Goal: Information Seeking & Learning: Learn about a topic

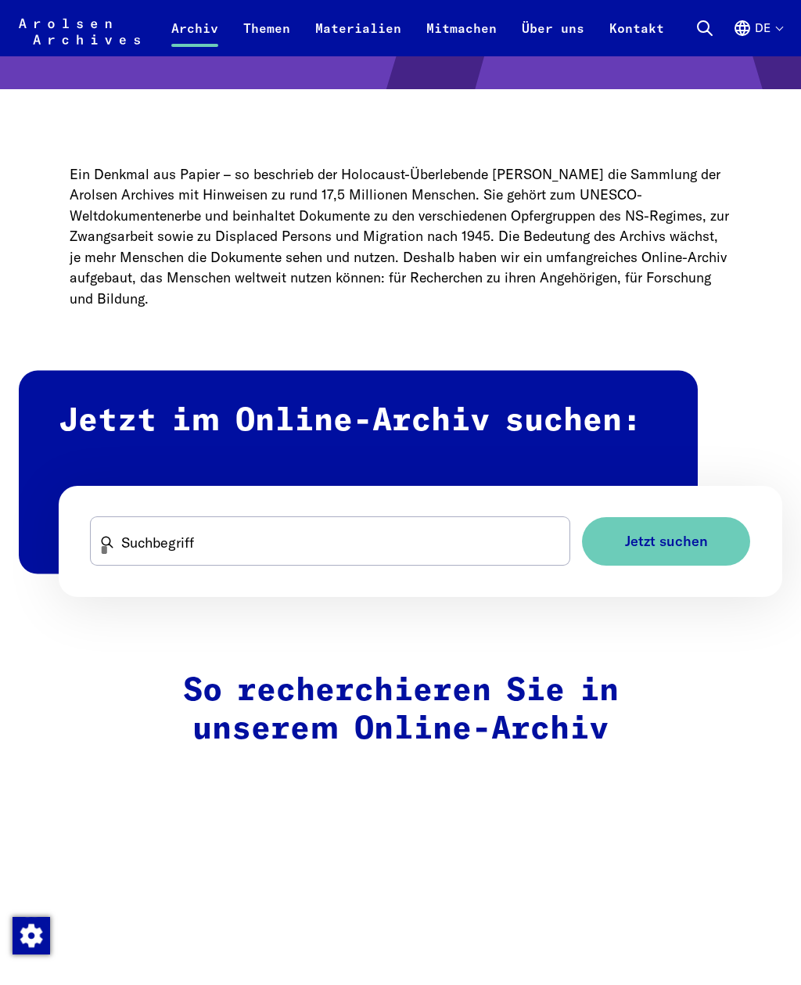
scroll to position [558, 0]
click at [397, 435] on h2 "Jetzt im Online-Archiv suchen:" at bounding box center [358, 473] width 679 height 203
click at [638, 544] on span "Jetzt suchen" at bounding box center [666, 542] width 83 height 16
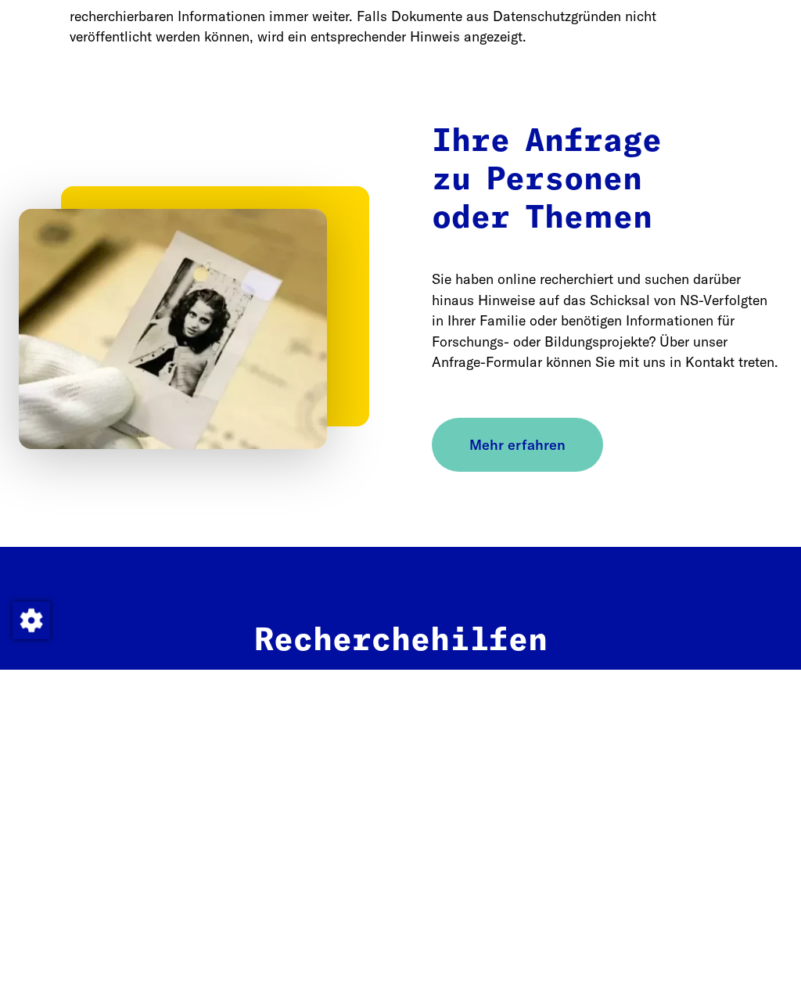
scroll to position [1567, 0]
click at [484, 750] on span "Mehr erfahren" at bounding box center [517, 760] width 96 height 21
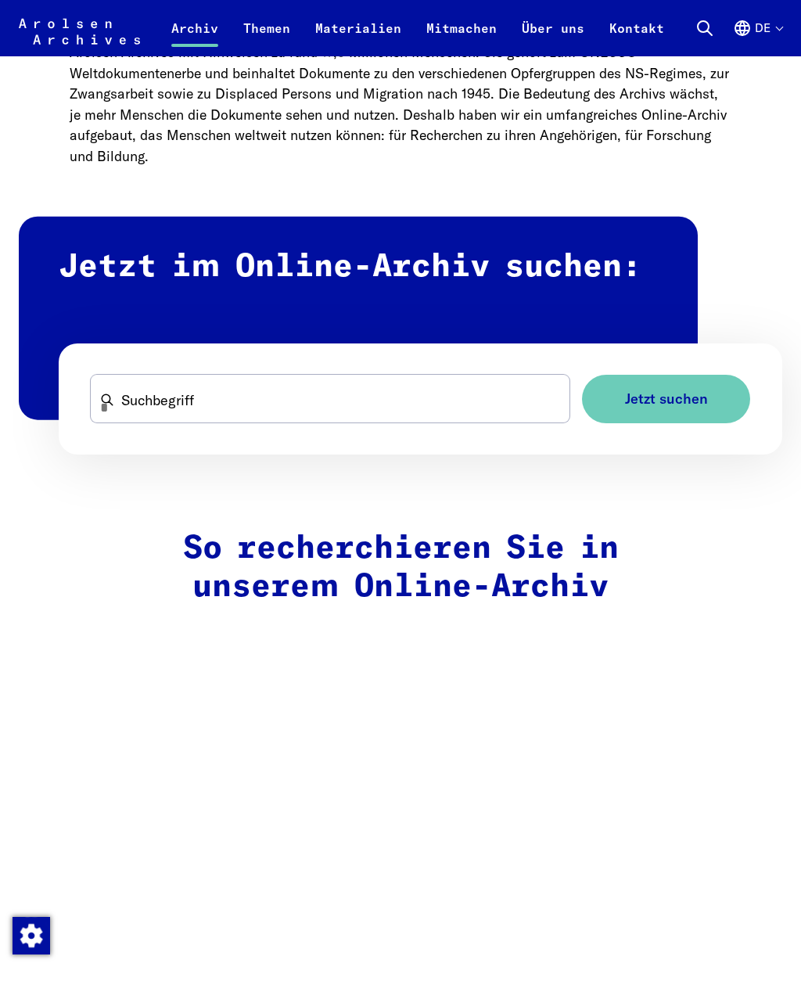
scroll to position [698, 0]
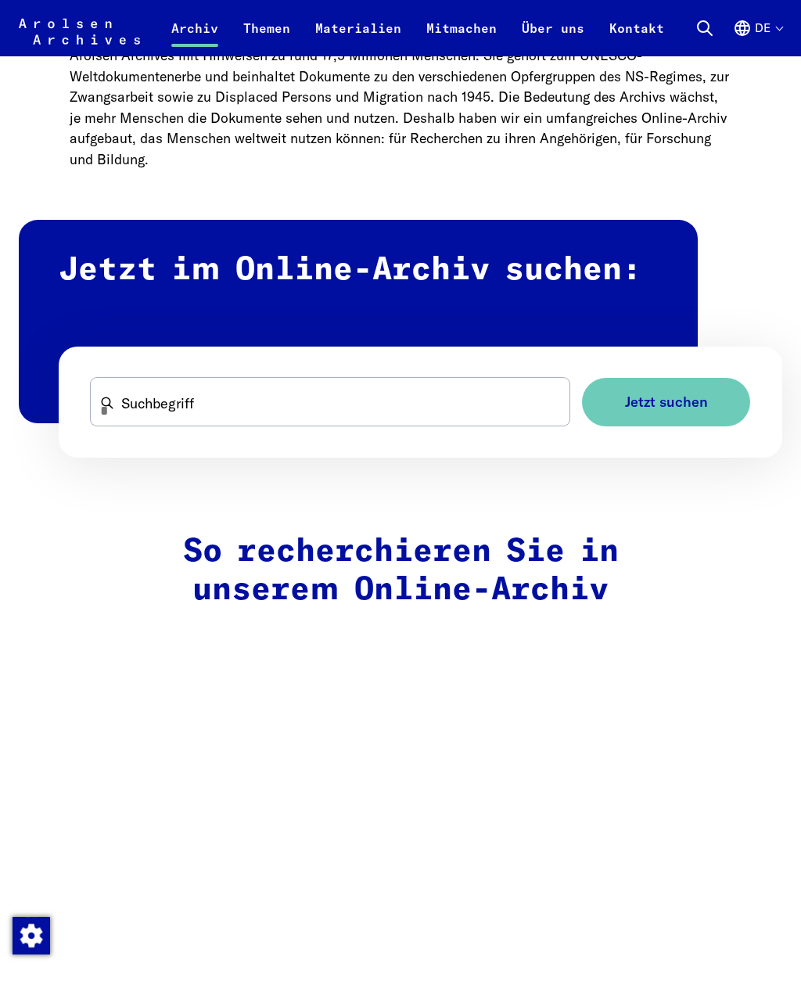
click at [642, 405] on span "Jetzt suchen" at bounding box center [666, 402] width 83 height 16
click at [81, 289] on h2 "Jetzt im Online-Archiv suchen:" at bounding box center [358, 321] width 679 height 203
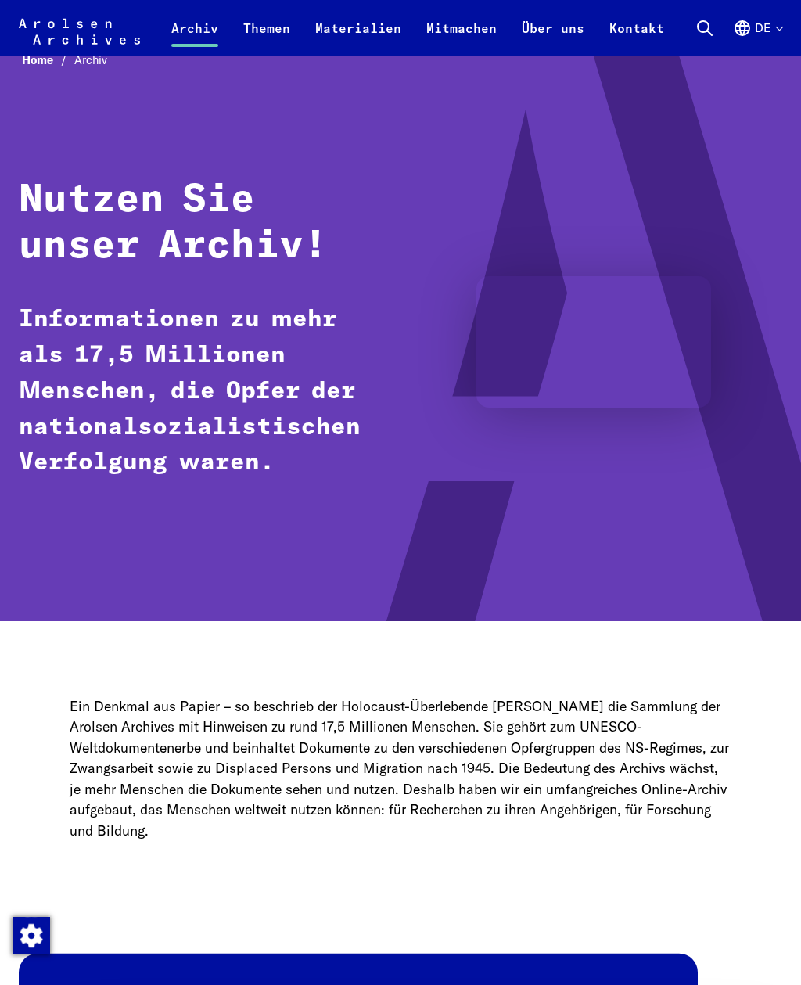
scroll to position [0, 0]
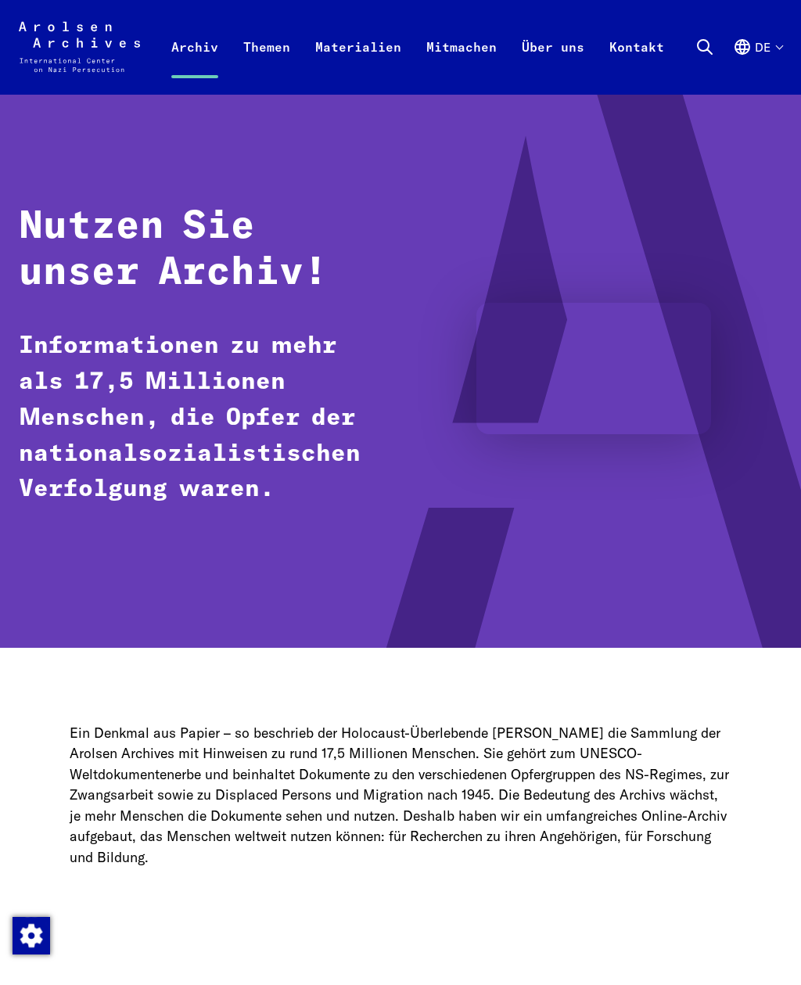
click at [74, 270] on h1 "Nutzen Sie unser Archiv!" at bounding box center [196, 251] width 354 height 94
click at [106, 469] on p "Informationen zu mehr als 17,5 Millionen Menschen, die Opfer der nationalsozial…" at bounding box center [196, 418] width 354 height 179
click at [92, 469] on p "Informationen zu mehr als 17,5 Millionen Menschen, die Opfer der nationalsozial…" at bounding box center [196, 418] width 354 height 179
click at [31, 920] on img "Zustimmung ändern" at bounding box center [32, 936] width 38 height 38
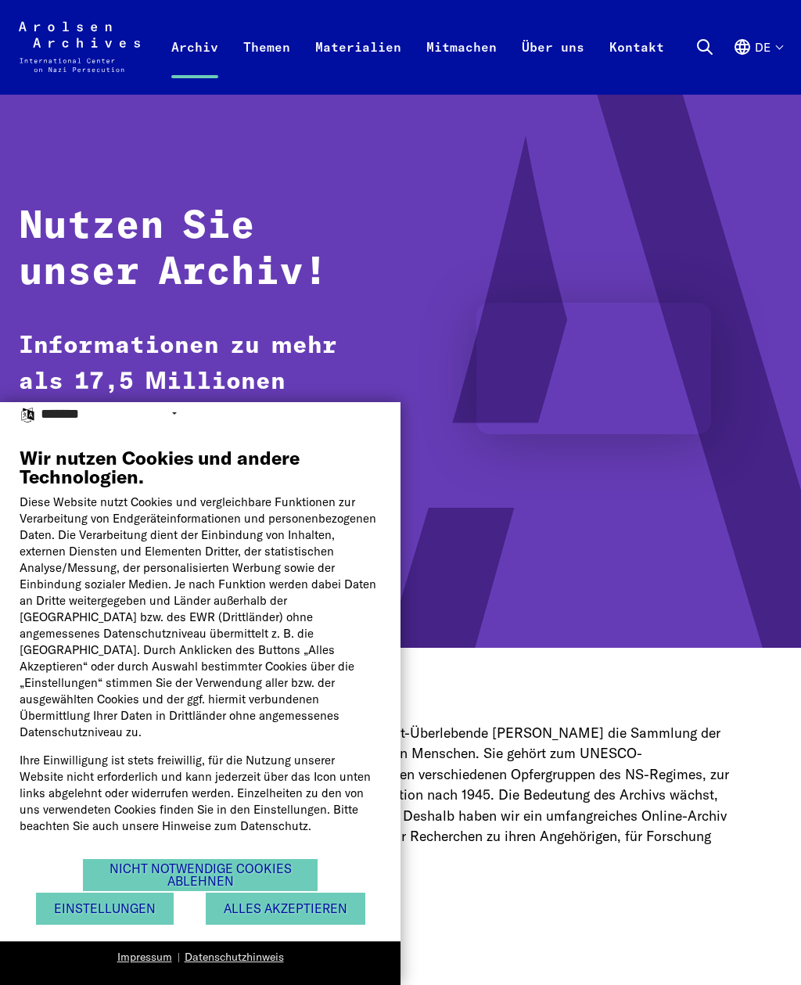
click at [123, 868] on button "Nicht notwendige Cookies ablehnen" at bounding box center [200, 875] width 235 height 32
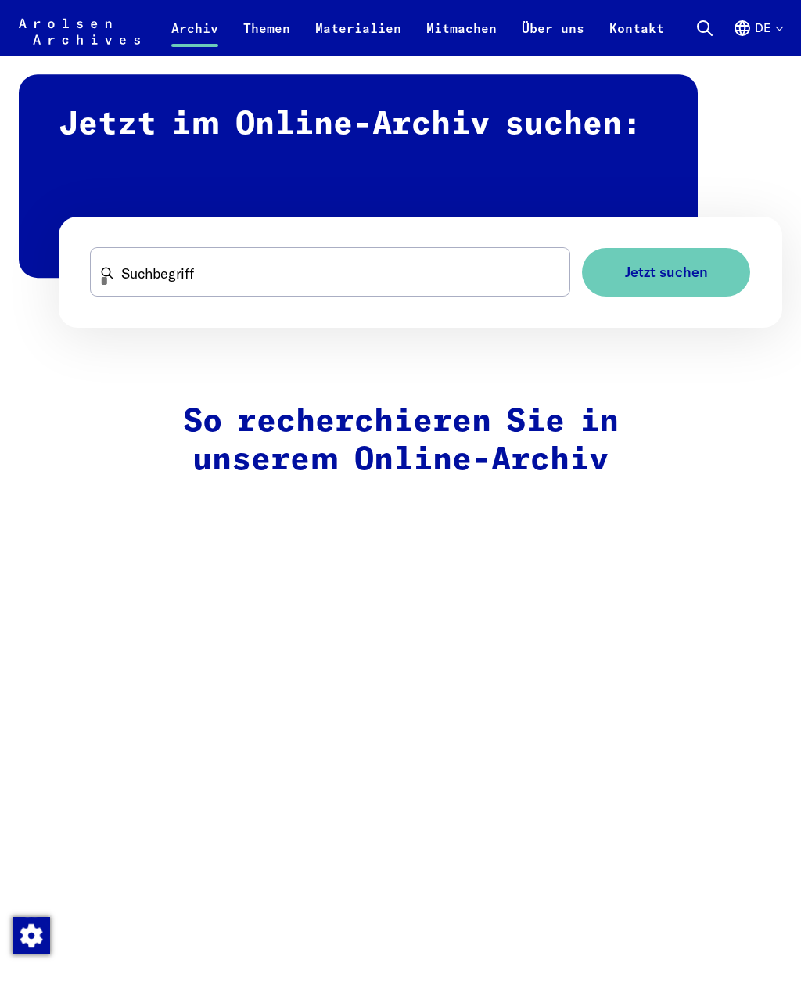
scroll to position [827, 0]
click at [346, 120] on h2 "Jetzt im Online-Archiv suchen:" at bounding box center [358, 177] width 679 height 203
click at [325, 127] on h2 "Jetzt im Online-Archiv suchen:" at bounding box center [358, 177] width 679 height 203
click at [312, 145] on h2 "Jetzt im Online-Archiv suchen:" at bounding box center [358, 177] width 679 height 203
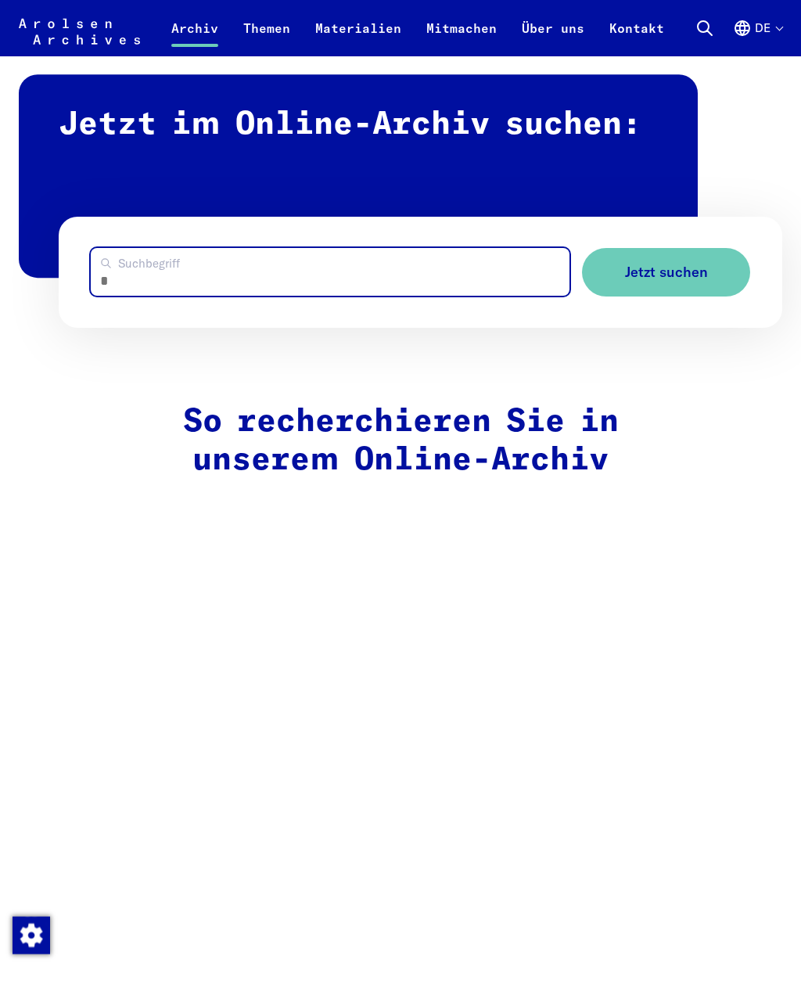
click at [153, 264] on input "Suchbegriff" at bounding box center [330, 273] width 479 height 48
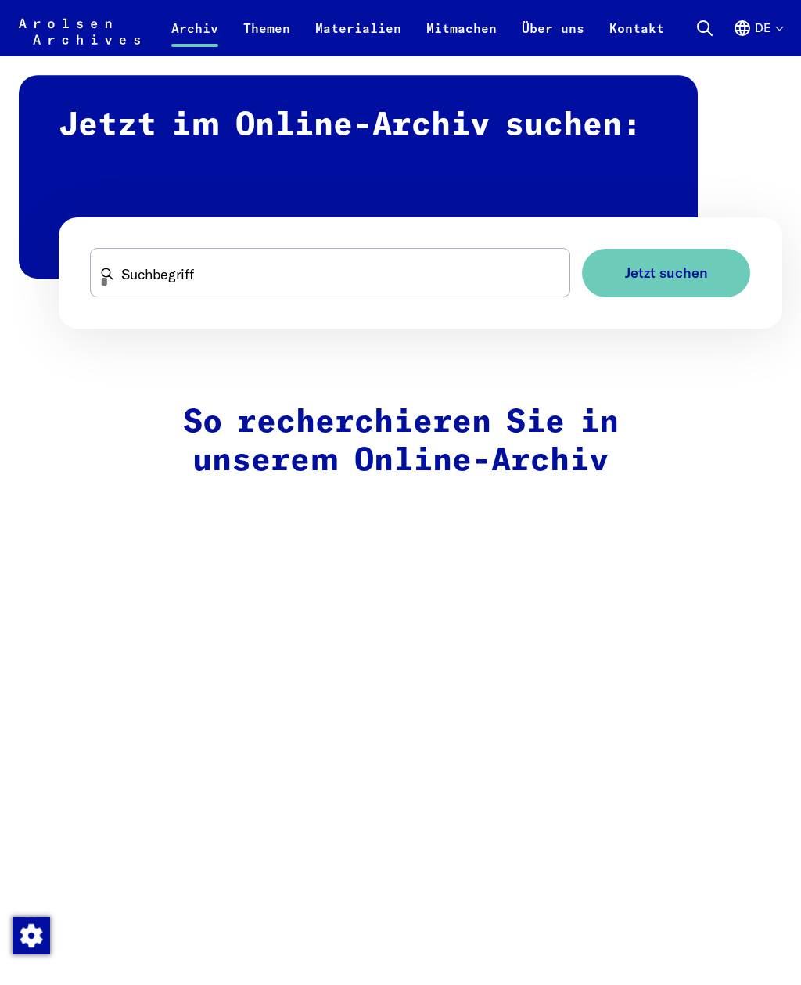
click at [268, 23] on link "Themen" at bounding box center [267, 38] width 72 height 38
